Goal: Task Accomplishment & Management: Use online tool/utility

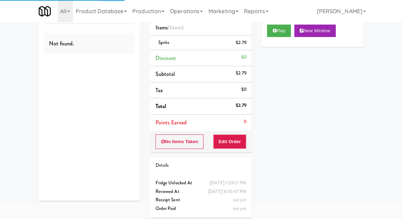
scroll to position [33, 0]
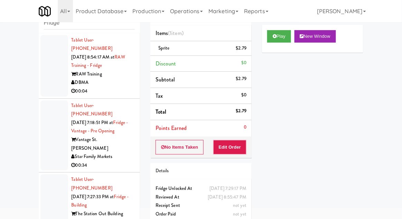
click at [53, 126] on div at bounding box center [54, 135] width 28 height 70
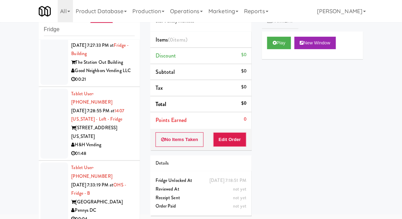
scroll to position [158, 0]
click at [48, 162] on div at bounding box center [54, 193] width 28 height 62
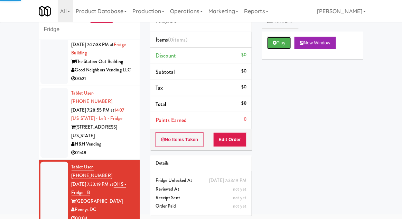
click at [273, 42] on icon at bounding box center [275, 42] width 4 height 4
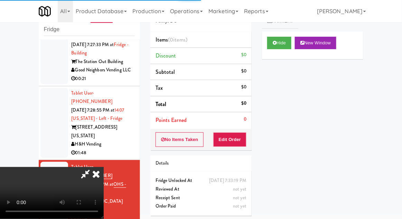
click at [228, 149] on div "Order # 141420 Pennys DC Items (0 items ) Discount $0 Subtotal $0 Tax $0 Total …" at bounding box center [201, 109] width 112 height 222
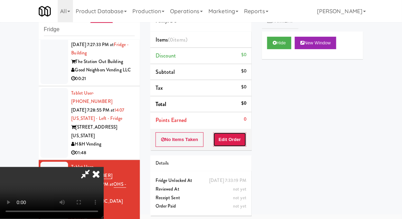
click at [231, 136] on button "Edit Order" at bounding box center [230, 139] width 34 height 15
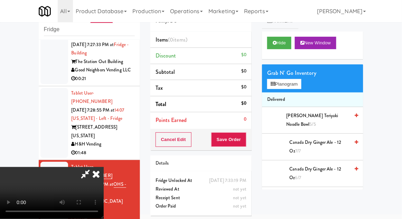
scroll to position [25, 0]
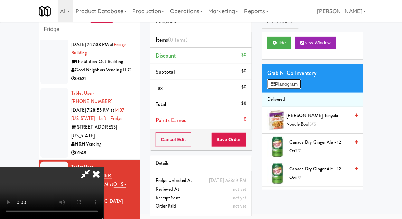
click at [274, 87] on button "Planogram" at bounding box center [284, 84] width 34 height 10
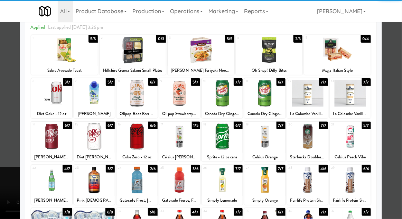
scroll to position [43, 0]
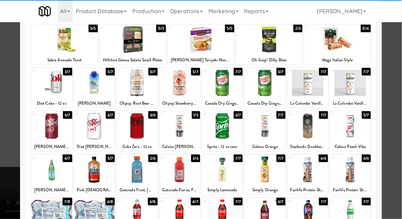
click at [44, 176] on div at bounding box center [51, 169] width 41 height 27
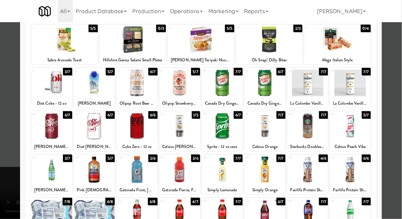
click at [6, 170] on div at bounding box center [201, 109] width 402 height 219
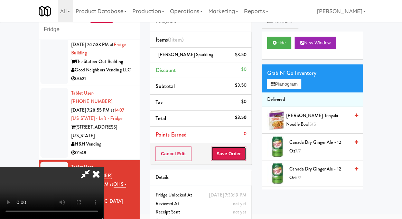
click at [245, 153] on button "Save Order" at bounding box center [228, 153] width 35 height 15
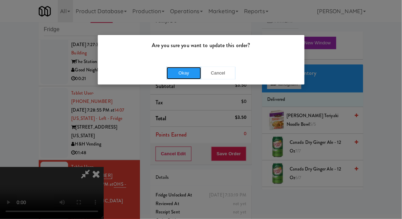
click at [180, 74] on button "Okay" at bounding box center [184, 73] width 35 height 12
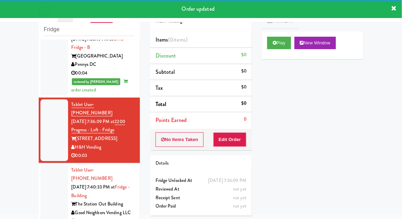
scroll to position [310, 0]
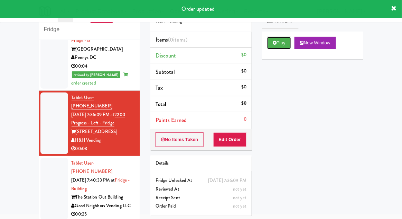
click at [273, 43] on icon at bounding box center [275, 42] width 4 height 4
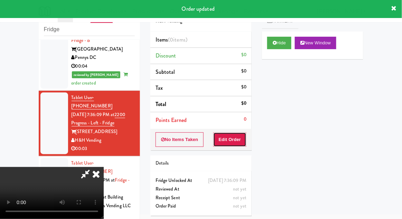
click at [237, 144] on button "Edit Order" at bounding box center [230, 139] width 34 height 15
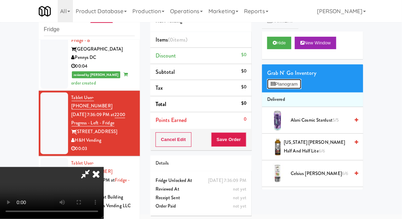
click at [300, 87] on button "Planogram" at bounding box center [284, 84] width 34 height 10
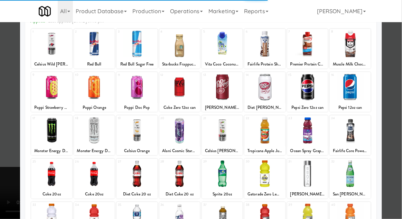
scroll to position [48, 0]
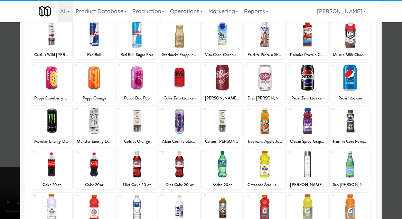
click at [55, 170] on div at bounding box center [51, 164] width 41 height 27
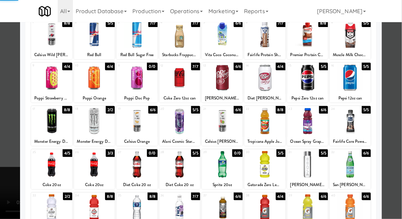
click at [395, 100] on div at bounding box center [201, 109] width 402 height 219
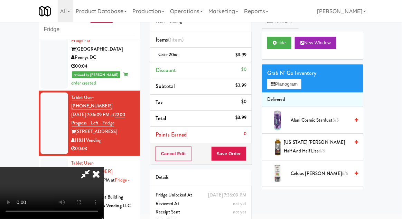
click at [250, 158] on div "Cancel Edit Save Order" at bounding box center [201, 153] width 101 height 21
click at [246, 154] on button "Save Order" at bounding box center [228, 153] width 35 height 15
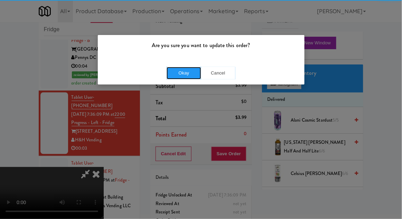
click at [191, 69] on button "Okay" at bounding box center [184, 73] width 35 height 12
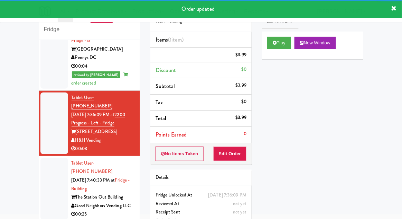
click at [43, 158] on div at bounding box center [54, 189] width 28 height 62
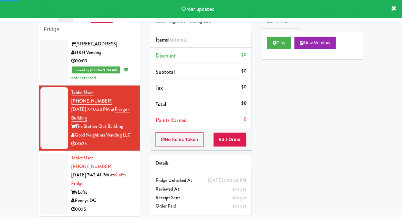
click at [48, 153] on div at bounding box center [54, 184] width 28 height 62
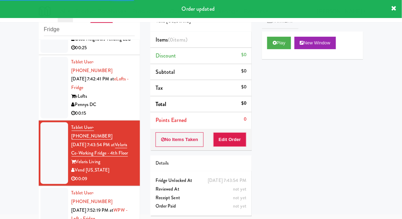
scroll to position [494, 0]
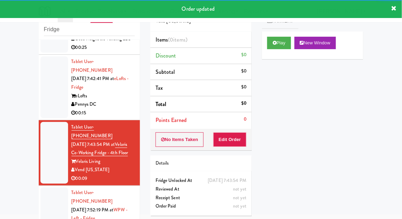
click at [56, 187] on div at bounding box center [54, 218] width 28 height 62
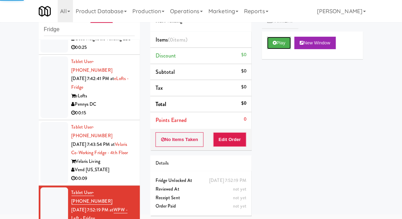
click at [268, 47] on button "Play" at bounding box center [279, 43] width 24 height 12
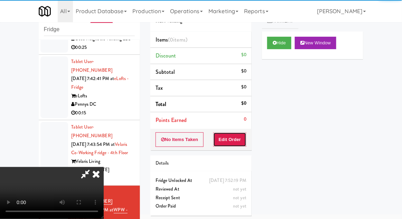
click at [235, 142] on button "Edit Order" at bounding box center [230, 139] width 34 height 15
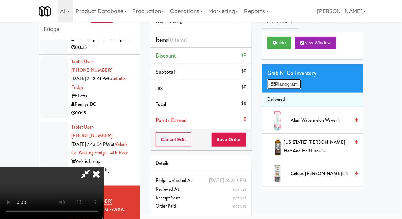
click at [295, 84] on button "Planogram" at bounding box center [284, 84] width 34 height 10
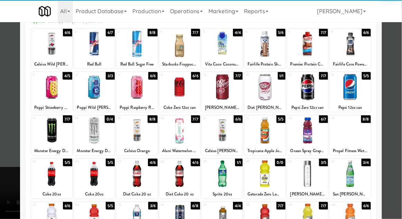
scroll to position [44, 0]
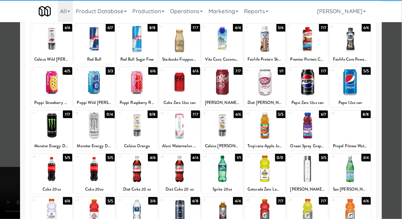
click at [98, 168] on div at bounding box center [94, 168] width 41 height 27
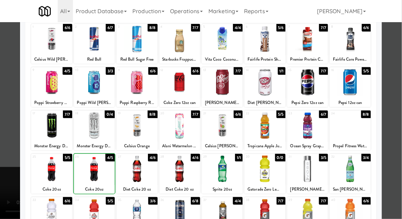
click at [399, 101] on div at bounding box center [201, 109] width 402 height 219
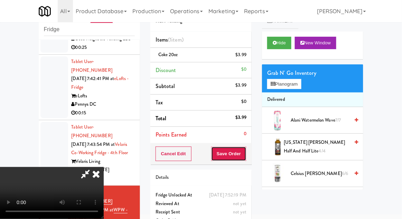
click at [242, 154] on button "Save Order" at bounding box center [228, 153] width 35 height 15
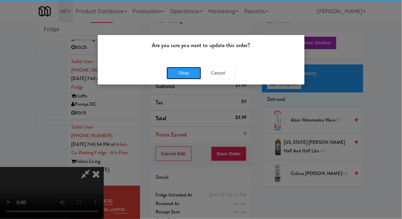
click at [191, 74] on button "Okay" at bounding box center [184, 73] width 35 height 12
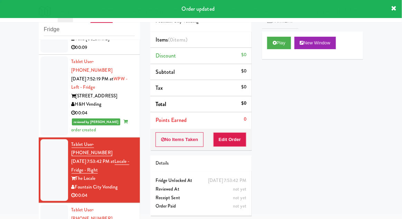
scroll to position [626, 0]
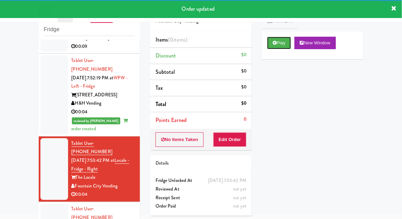
click at [273, 46] on button "Play" at bounding box center [279, 43] width 24 height 12
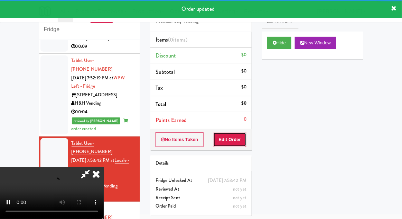
click at [237, 142] on button "Edit Order" at bounding box center [230, 139] width 34 height 15
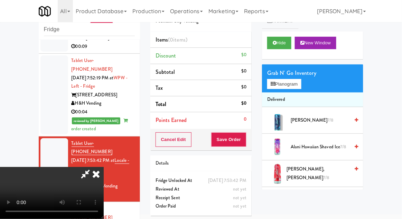
scroll to position [25, 0]
click at [295, 85] on button "Planogram" at bounding box center [284, 84] width 34 height 10
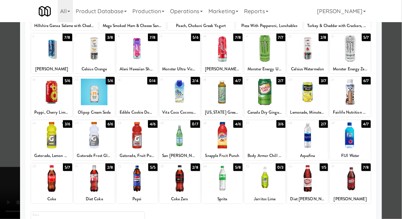
scroll to position [77, 0]
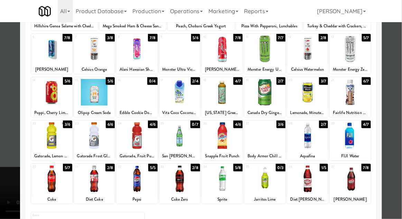
click at [177, 189] on div at bounding box center [179, 178] width 41 height 27
click at [268, 133] on div at bounding box center [265, 135] width 41 height 27
click at [397, 102] on div at bounding box center [201, 109] width 402 height 219
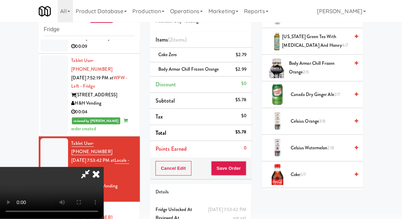
scroll to position [176, 0]
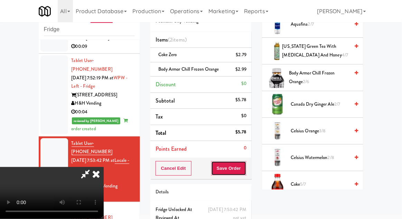
click at [246, 169] on button "Save Order" at bounding box center [228, 168] width 35 height 15
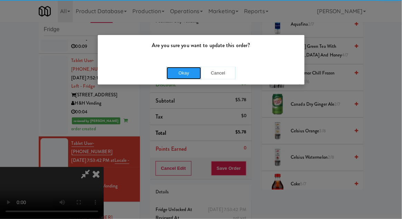
click at [190, 75] on button "Okay" at bounding box center [184, 73] width 35 height 12
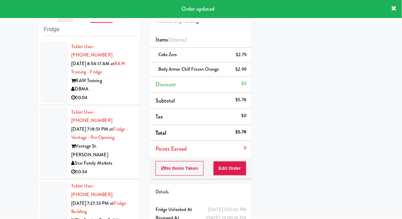
scroll to position [0, 0]
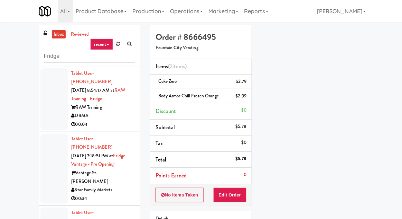
click at [59, 38] on link "inbox" at bounding box center [59, 34] width 14 height 9
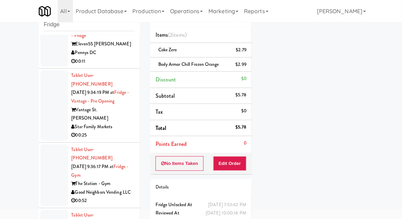
scroll to position [3677, 0]
